Goal: Task Accomplishment & Management: Use online tool/utility

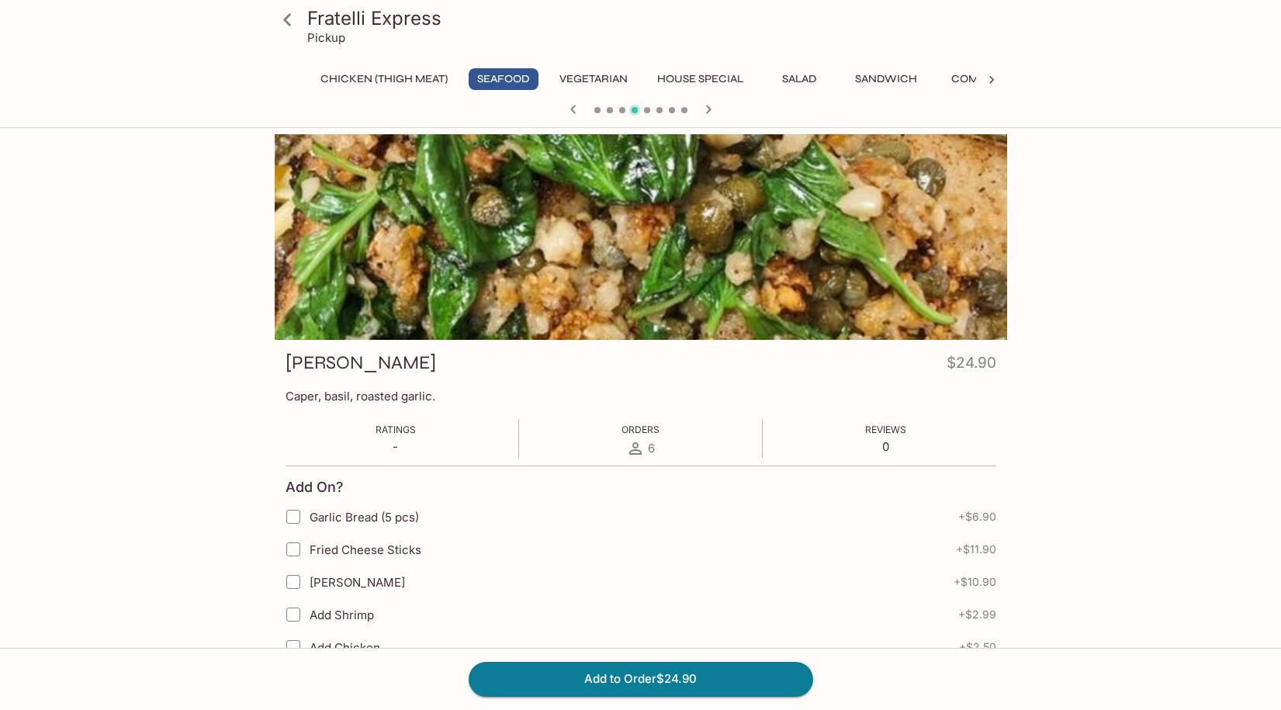
click at [289, 21] on icon at bounding box center [287, 19] width 27 height 27
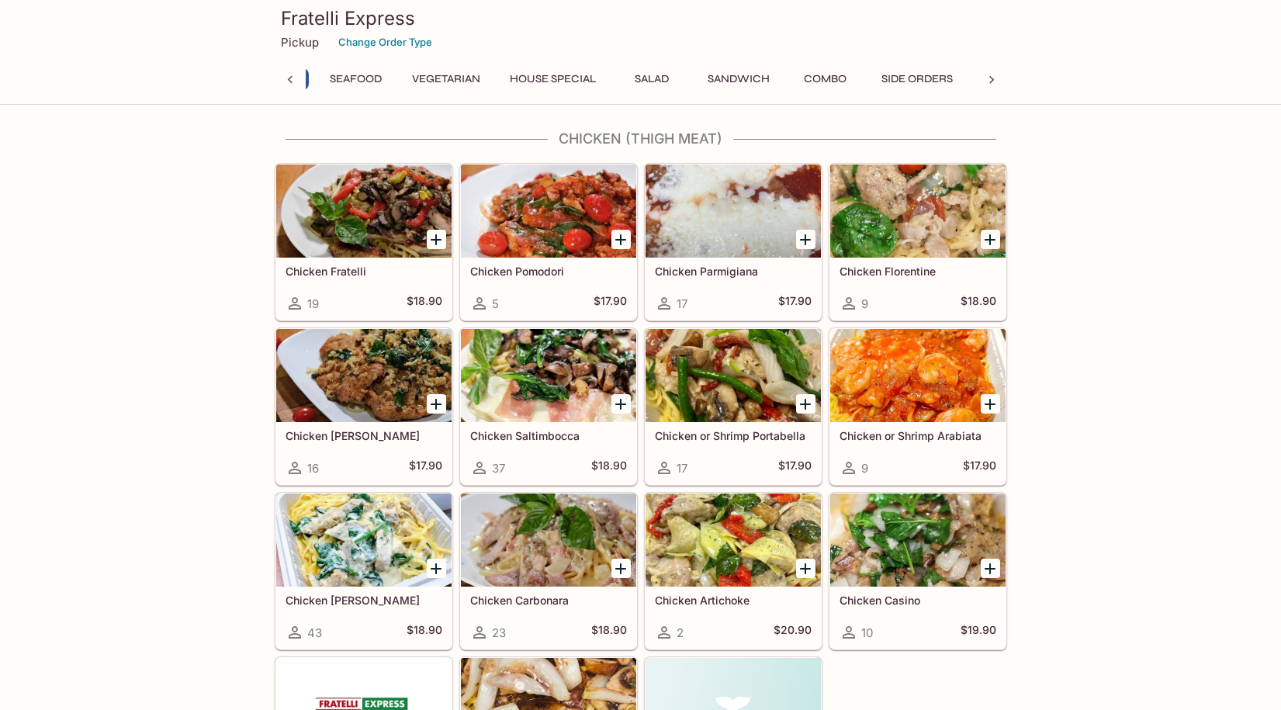
scroll to position [0, 6]
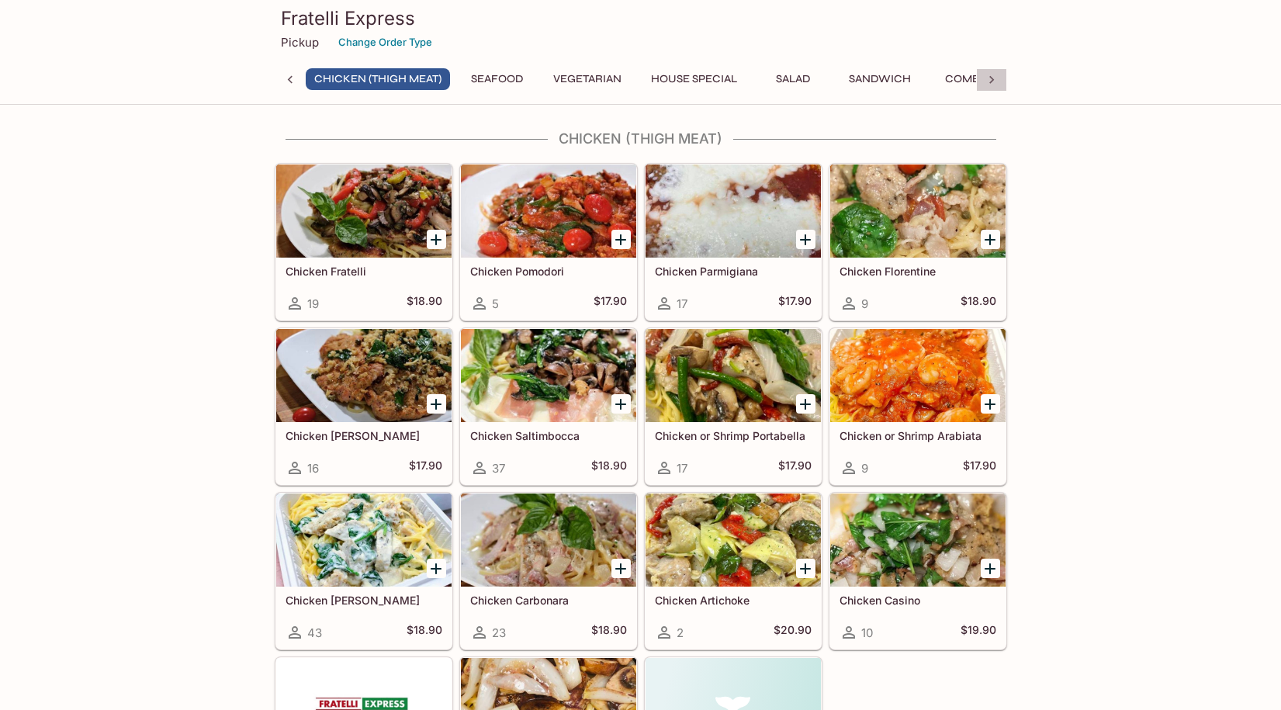
click at [995, 77] on icon at bounding box center [991, 80] width 16 height 16
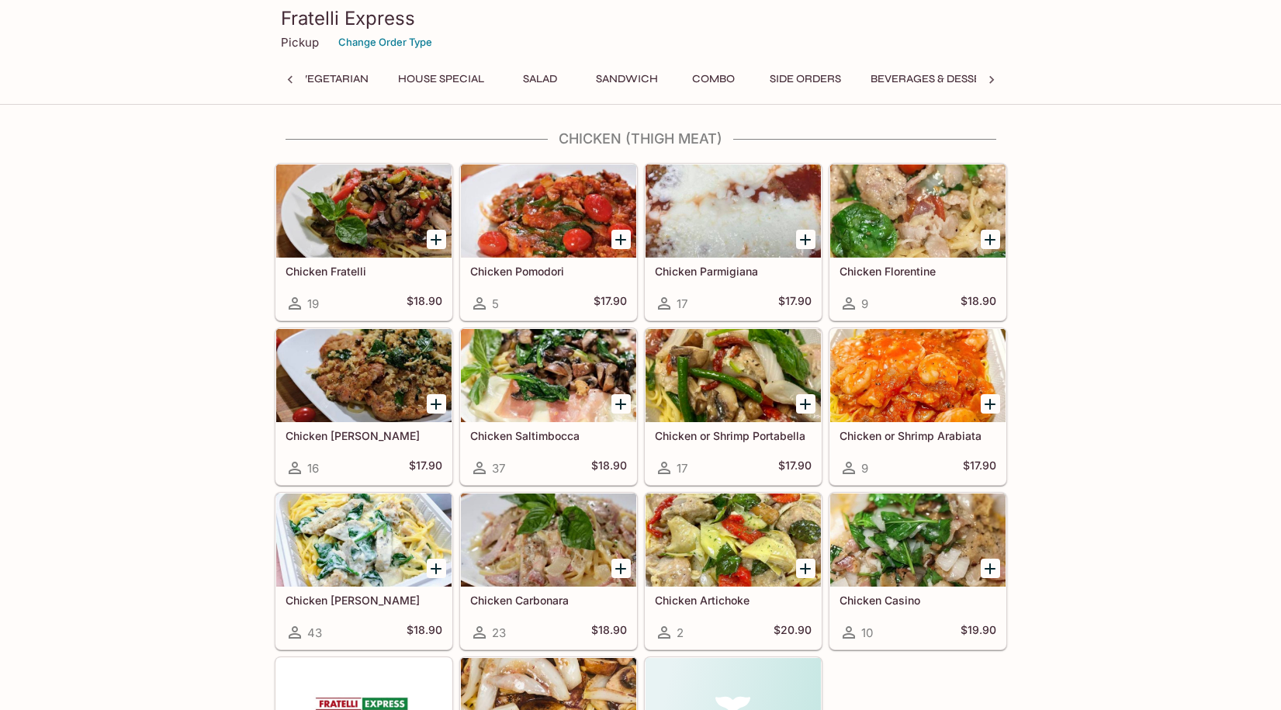
scroll to position [0, 292]
click at [352, 41] on button "Change Order Type" at bounding box center [385, 42] width 108 height 24
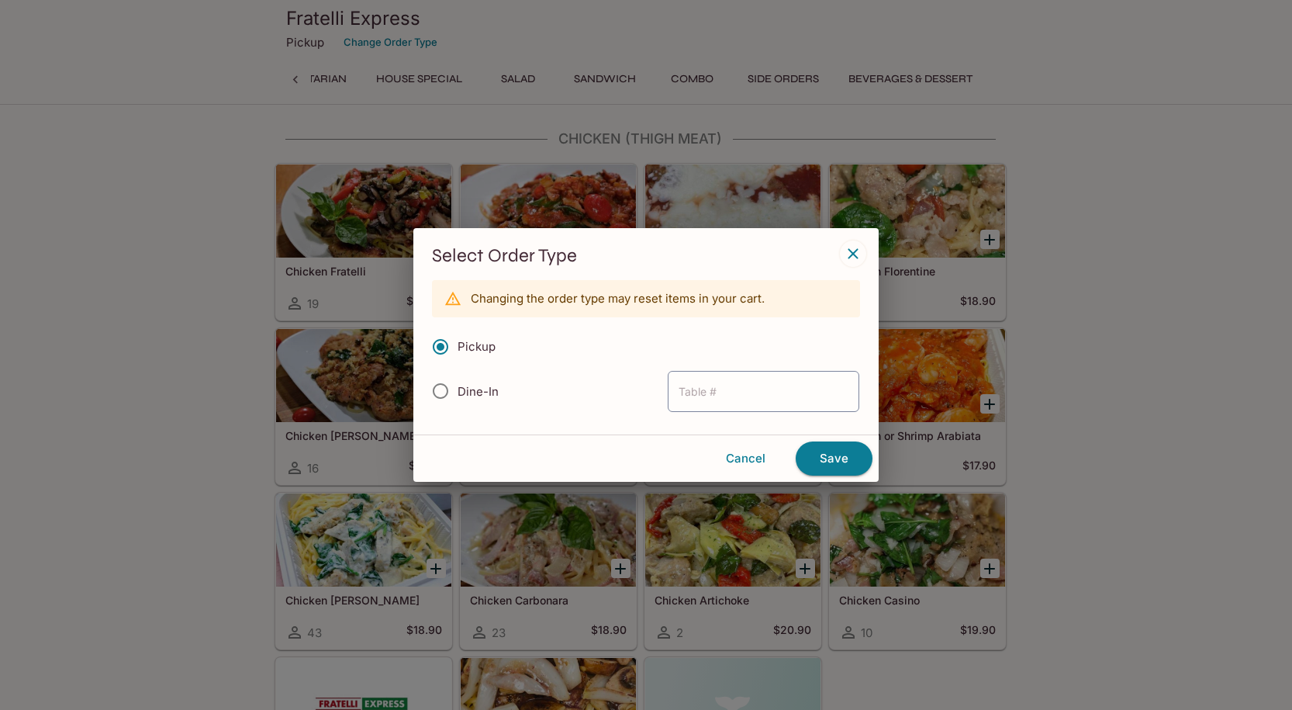
click at [461, 399] on label "Dine-In" at bounding box center [460, 391] width 75 height 43
click at [457, 399] on input "Dine-In" at bounding box center [440, 391] width 33 height 33
radio input "true"
click at [821, 451] on button "Save" at bounding box center [834, 458] width 77 height 34
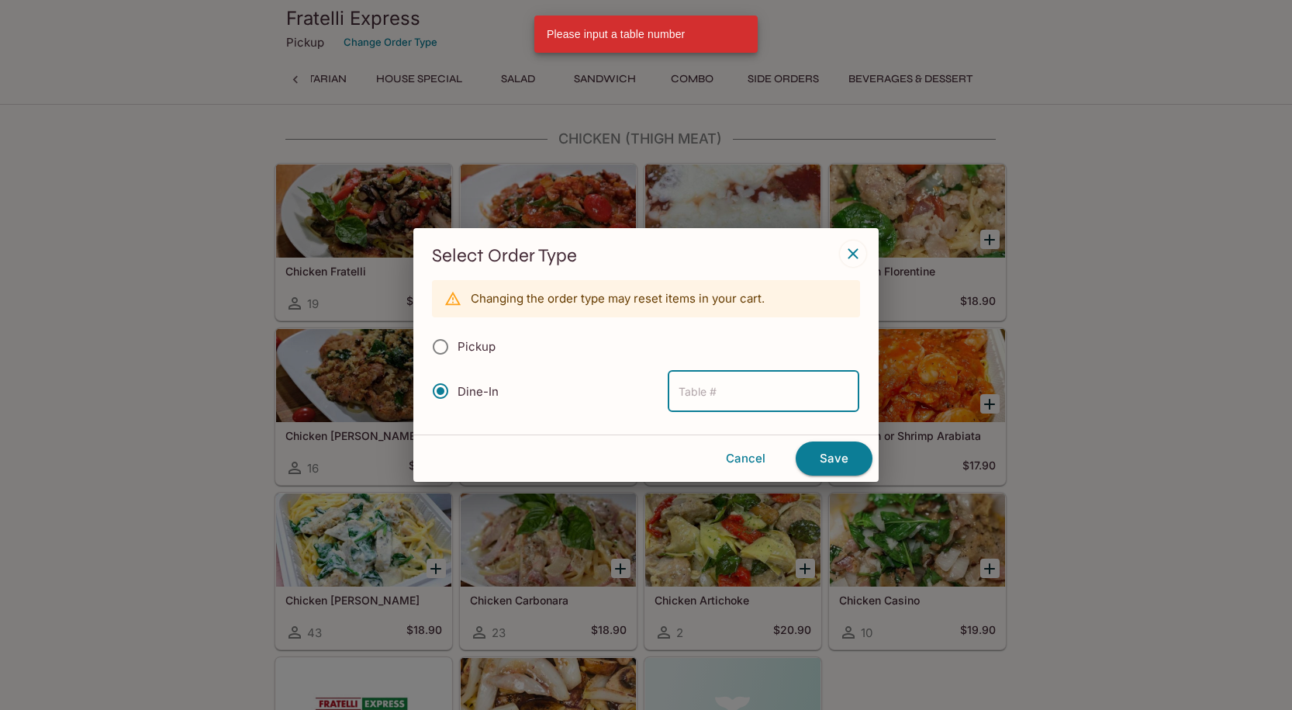
click at [952, 68] on div "Select Order Type Changing the order type may reset items in your cart. Pickup …" at bounding box center [646, 355] width 1292 height 710
